Goal: Task Accomplishment & Management: Complete application form

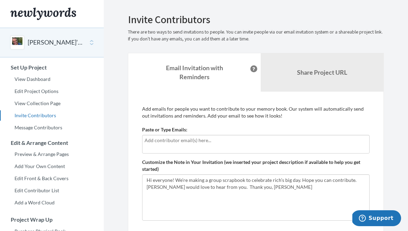
click at [233, 141] on input "text" at bounding box center [256, 141] width 223 height 8
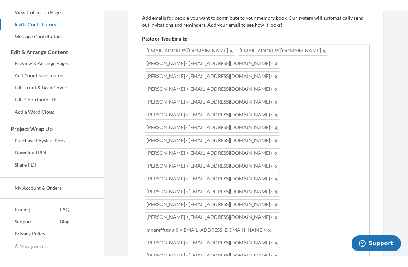
scroll to position [102, 0]
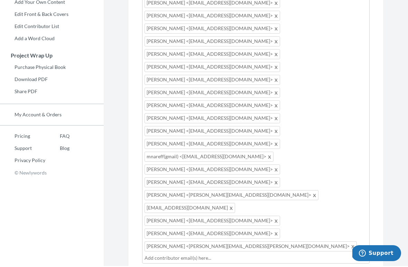
scroll to position [164, 0]
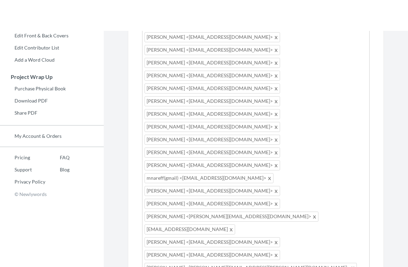
scroll to position [190, 0]
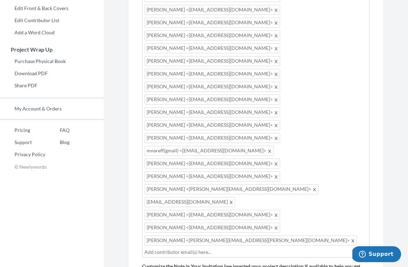
scroll to position [165, 0]
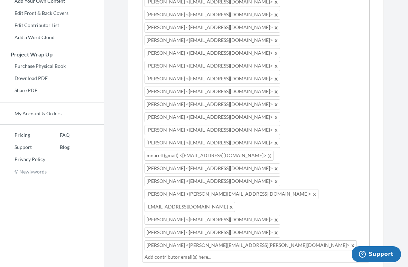
type textarea "Hi everyone! I’m making a scrapbook to celebrate [PERSON_NAME]’s big day. I hop…"
click at [180, 231] on input "text" at bounding box center [256, 257] width 223 height 8
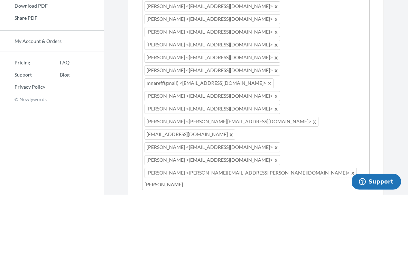
type input "[PERSON_NAME]"
type input "h"
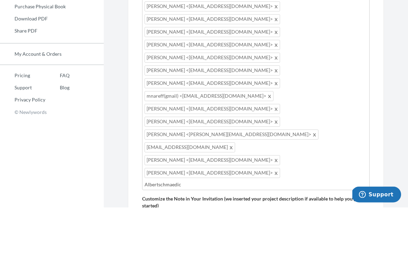
type input "Albertschmaedick"
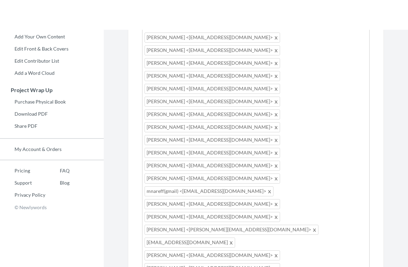
scroll to position [162, 0]
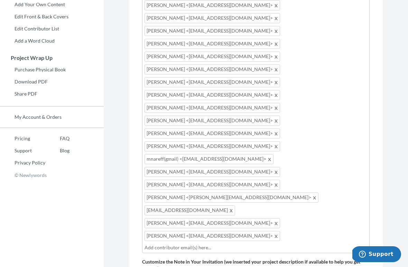
click at [187, 231] on input "text" at bounding box center [256, 247] width 223 height 8
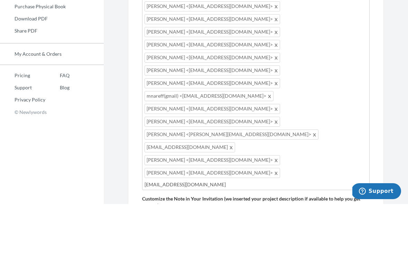
type input "[EMAIL_ADDRESS][DOMAIN_NAME]"
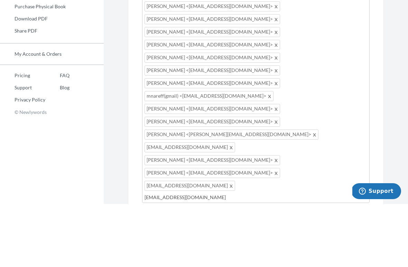
type input "[EMAIL_ADDRESS][DOMAIN_NAME]"
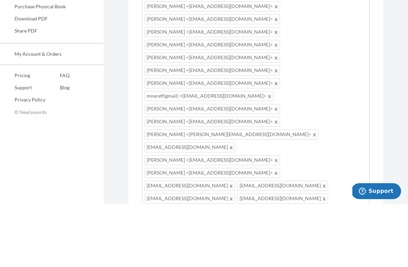
type input "[PERSON_NAME][EMAIL_ADDRESS][DOMAIN_NAME]"
type input "[EMAIL_ADDRESS][DOMAIN_NAME]"
type input "[PERSON_NAME][EMAIL_ADDRESS][PERSON_NAME][DOMAIN_NAME]"
type input "[EMAIL_ADDRESS][DOMAIN_NAME]"
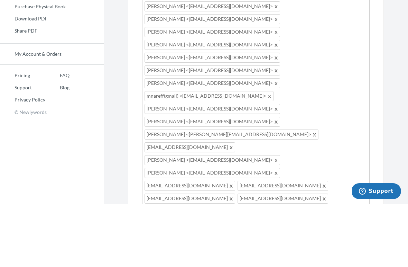
type input "[EMAIL_ADDRESS][DOMAIN_NAME]"
type input "[EMAIL_ADDRESS][PERSON_NAME][DOMAIN_NAME]"
type input "[EMAIL_ADDRESS][DOMAIN_NAME]"
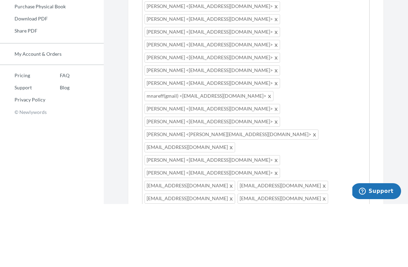
type input "[EMAIL_ADDRESS][DOMAIN_NAME]"
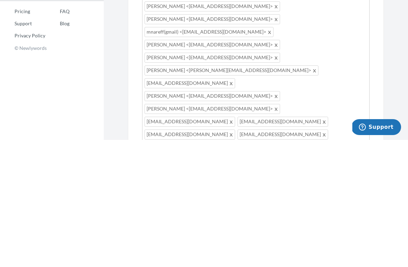
type input "[EMAIL_ADDRESS][DOMAIN_NAME]"
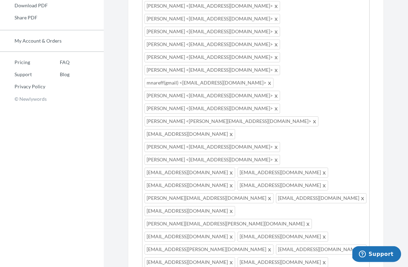
scroll to position [238, 0]
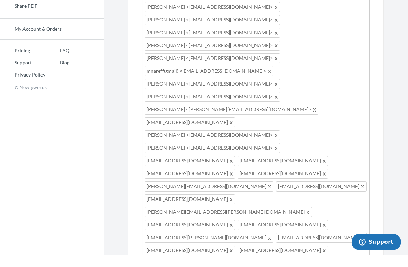
type textarea "Hi everyone! I’m making a scrapbook to celebrate [PERSON_NAME]’s big day. I hop…"
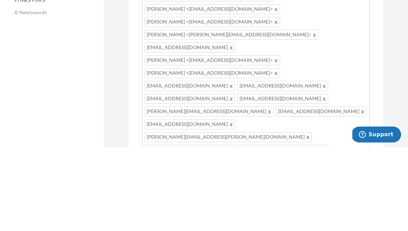
scroll to position [276, 0]
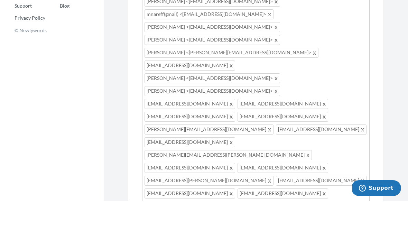
type input "[EMAIL_ADDRESS][DOMAIN_NAME]"
type input "[PERSON_NAME][EMAIL_ADDRESS][DOMAIN_NAME]"
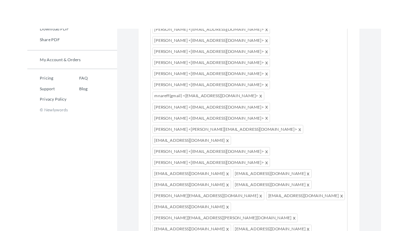
scroll to position [254, 0]
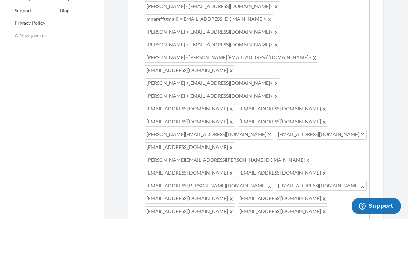
type input "[EMAIL_ADDRESS][DOMAIN_NAME]"
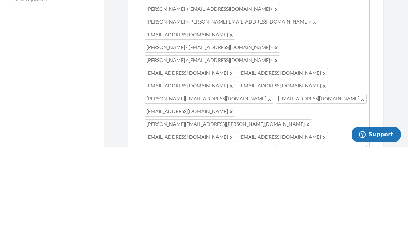
type input "[EMAIL_ADDRESS][DOMAIN_NAME]"
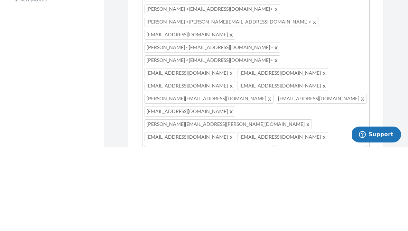
type input "[EMAIL_ADDRESS][DOMAIN_NAME]"
type input "[PERSON_NAME][EMAIL_ADDRESS][PERSON_NAME][DOMAIN_NAME]"
type input "[EMAIL_ADDRESS][DOMAIN_NAME]"
type input "[EMAIL_ADDRESS]..net"
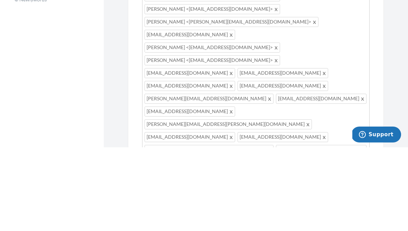
type input "[EMAIL_ADDRESS][DOMAIN_NAME]"
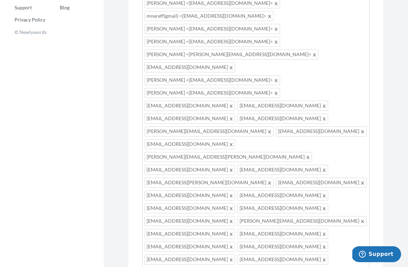
scroll to position [14, 0]
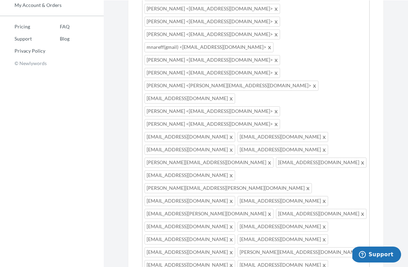
scroll to position [274, 0]
type textarea "Hi everyone! I’m making a scrapbook to celebrate [PERSON_NAME]’s big day. I hop…"
click at [350, 126] on div "[EMAIL_ADDRESS][DOMAIN_NAME] [EMAIL_ADDRESS][DOMAIN_NAME] [PERSON_NAME] <[EMAIL…" at bounding box center [256, 109] width 228 height 497
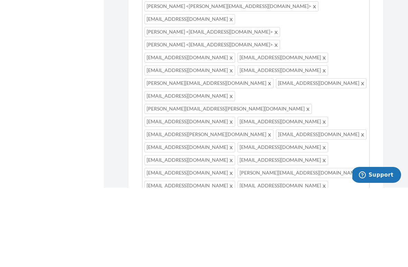
type input "[EMAIL_ADDRESS][PERSON_NAME][DOMAIN_NAME]"
type input "[EMAIL_ADDRESS][DOMAIN_NAME]"
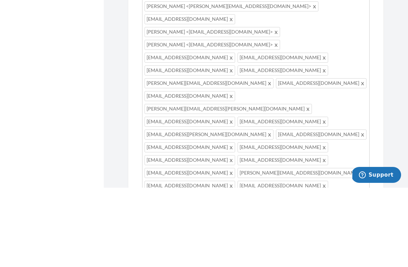
type input "[EMAIL_ADDRESS][DOMAIN_NAME]"
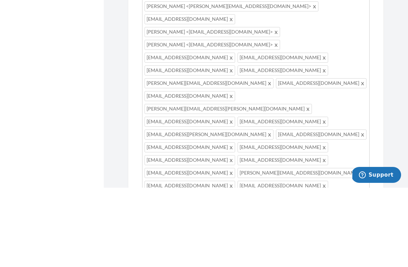
type input "[EMAIL_ADDRESS][DOMAIN_NAME]"
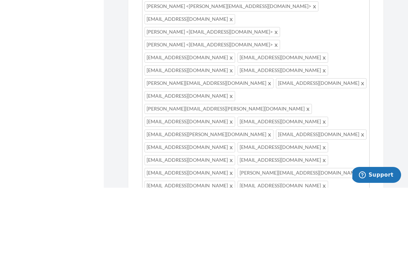
type input "[EMAIL_ADDRESS][DOMAIN_NAME]"
type input "[PERSON_NAME][EMAIL_ADDRESS][PERSON_NAME][DOMAIN_NAME]"
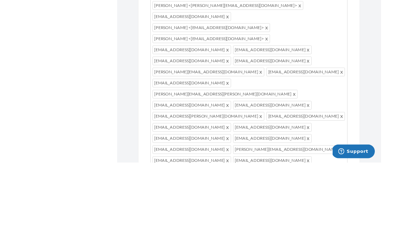
scroll to position [353, 0]
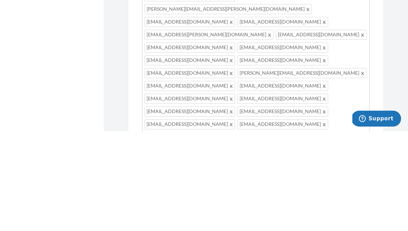
type input "L"
type input "[EMAIL_ADDRESS][DOMAIN_NAME]"
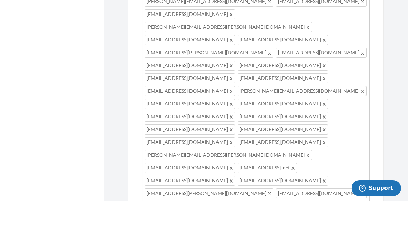
type input "[PERSON_NAME][EMAIL_ADDRESS][DOMAIN_NAME]"
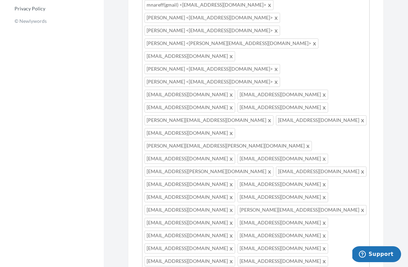
scroll to position [372, 0]
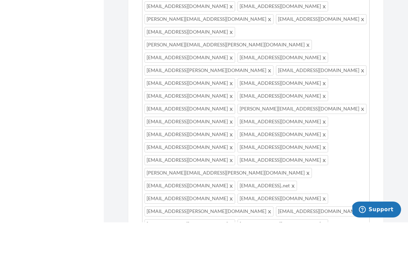
type input "[EMAIL_ADDRESS][DOMAIN_NAME]"
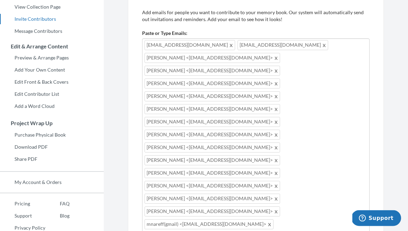
scroll to position [95, 0]
type input "[EMAIL_ADDRESS][DOMAIN_NAME]"
click at [274, 131] on span at bounding box center [276, 135] width 5 height 8
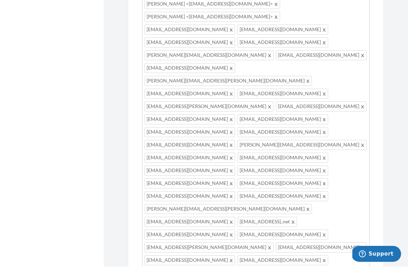
scroll to position [369, 0]
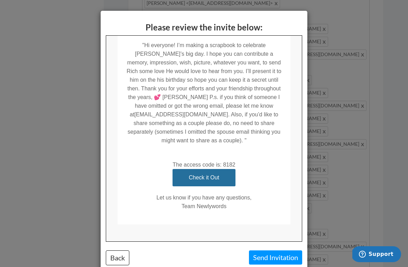
scroll to position [144, 0]
click at [269, 231] on button "Send Invitation" at bounding box center [275, 257] width 53 height 14
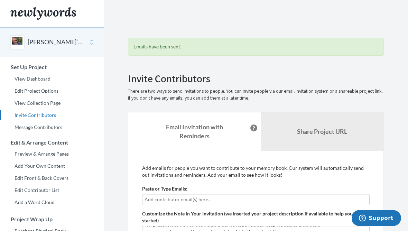
scroll to position [0, 0]
